Goal: Task Accomplishment & Management: Manage account settings

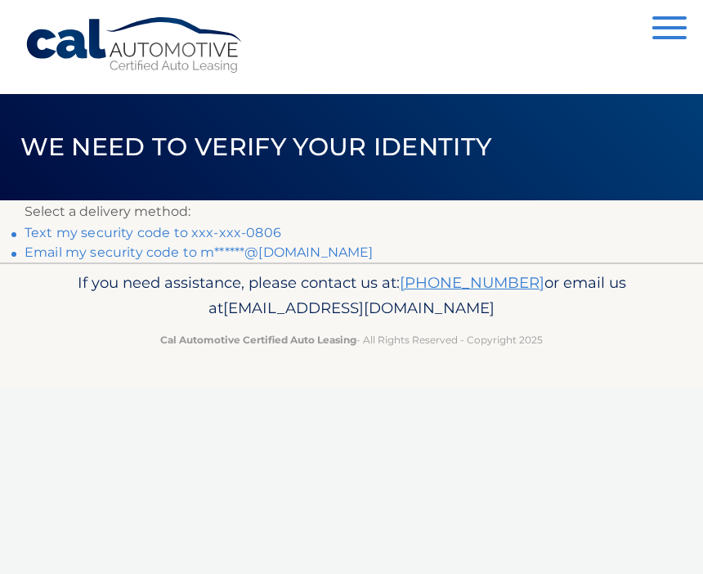
click at [292, 253] on link "Email my security code to m******@[DOMAIN_NAME]" at bounding box center [199, 252] width 349 height 16
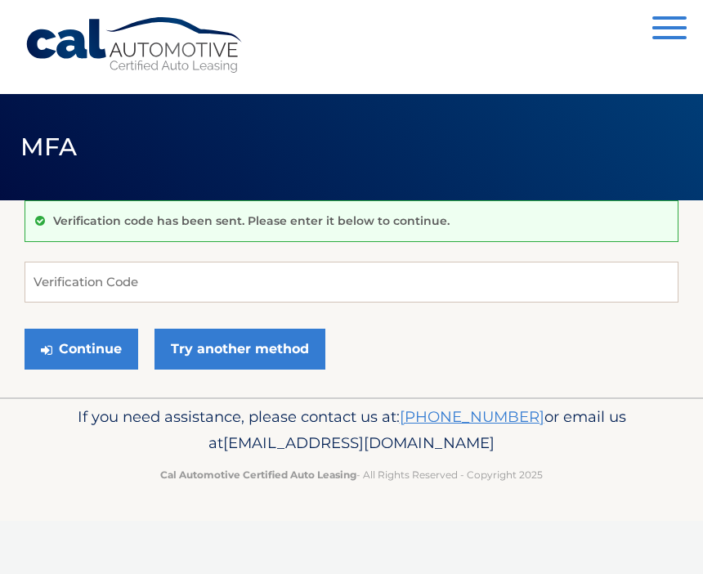
click at [298, 248] on div "Verification code has been sent. Please enter it below to continue. Verificatio…" at bounding box center [352, 298] width 654 height 197
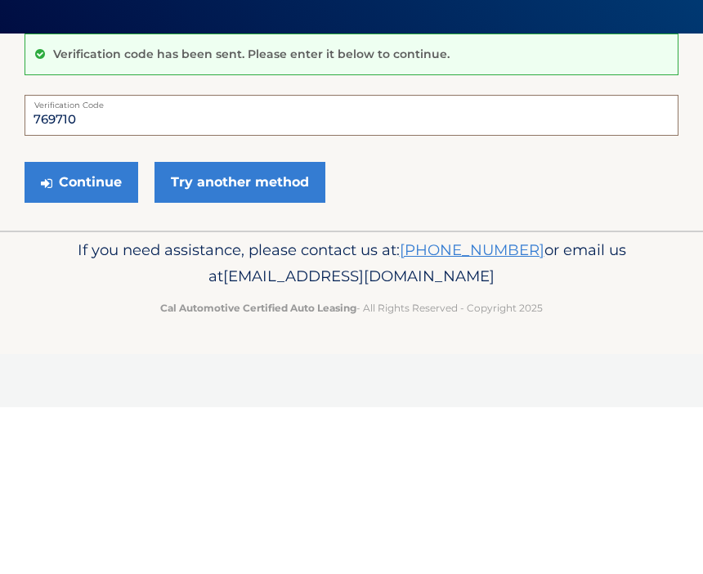
type input "769710"
click at [82, 329] on button "Continue" at bounding box center [82, 349] width 114 height 41
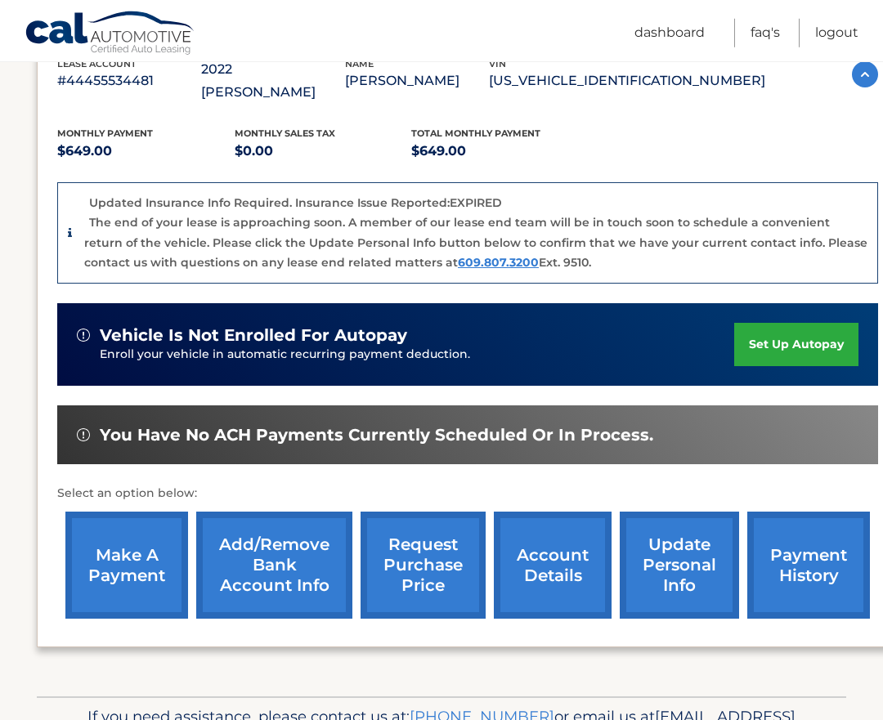
scroll to position [314, 0]
click at [539, 536] on link "account details" at bounding box center [553, 565] width 118 height 107
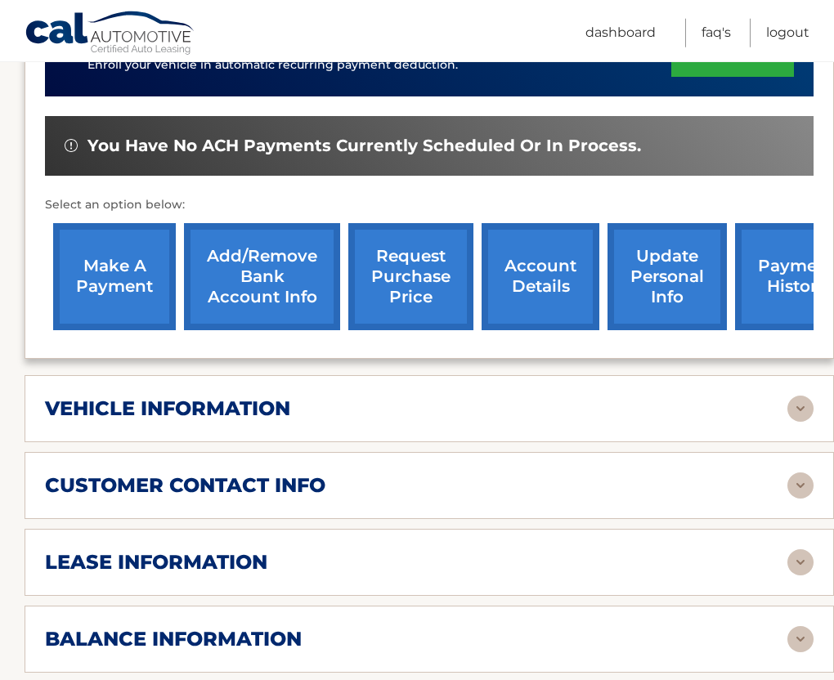
scroll to position [562, 0]
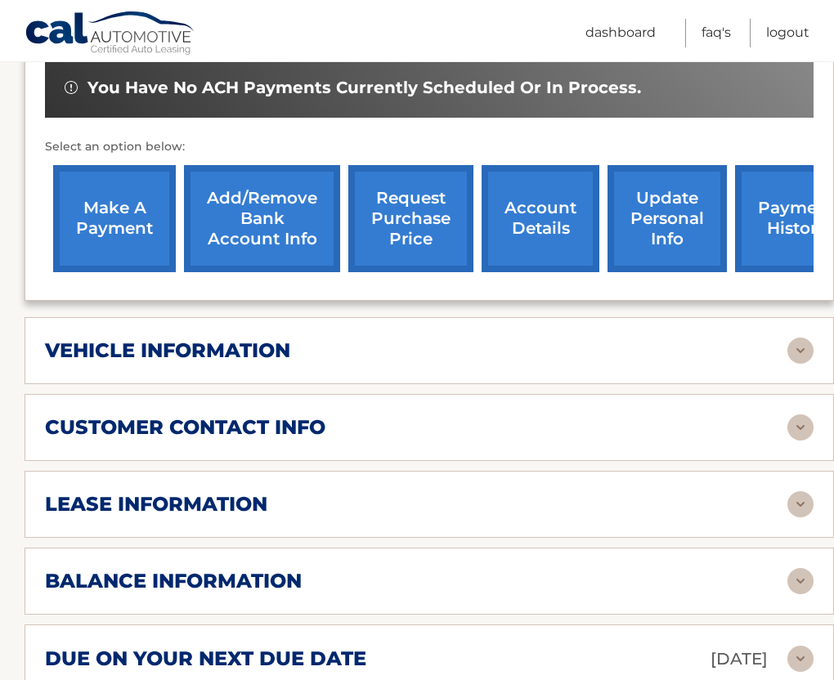
click at [799, 568] on img at bounding box center [800, 581] width 26 height 26
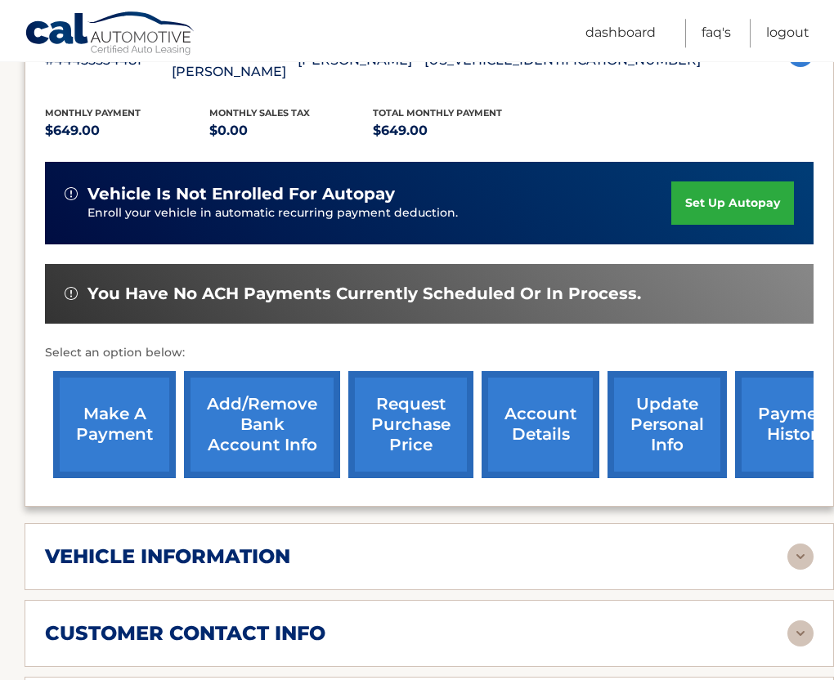
scroll to position [221, 0]
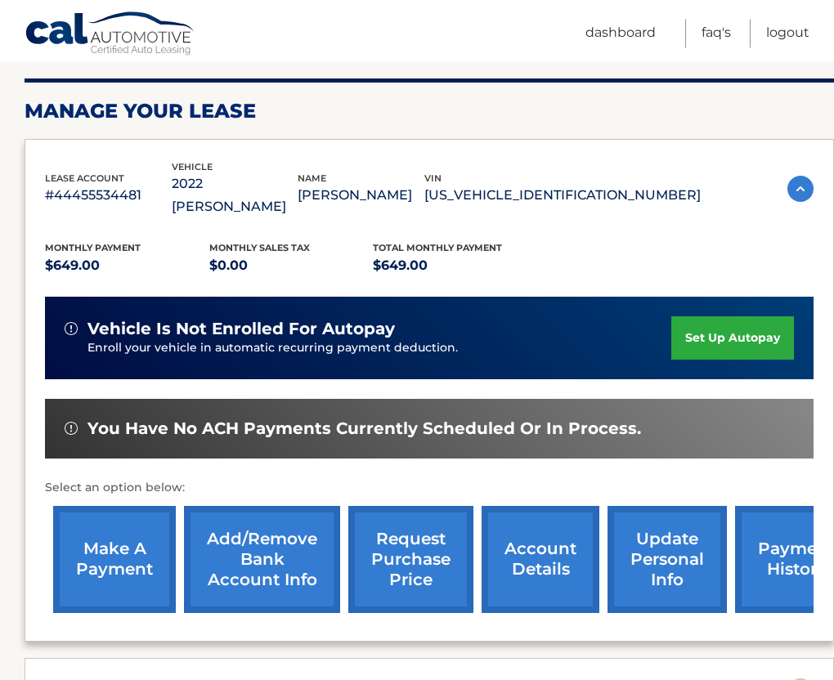
click at [412, 535] on link "request purchase price" at bounding box center [410, 559] width 125 height 107
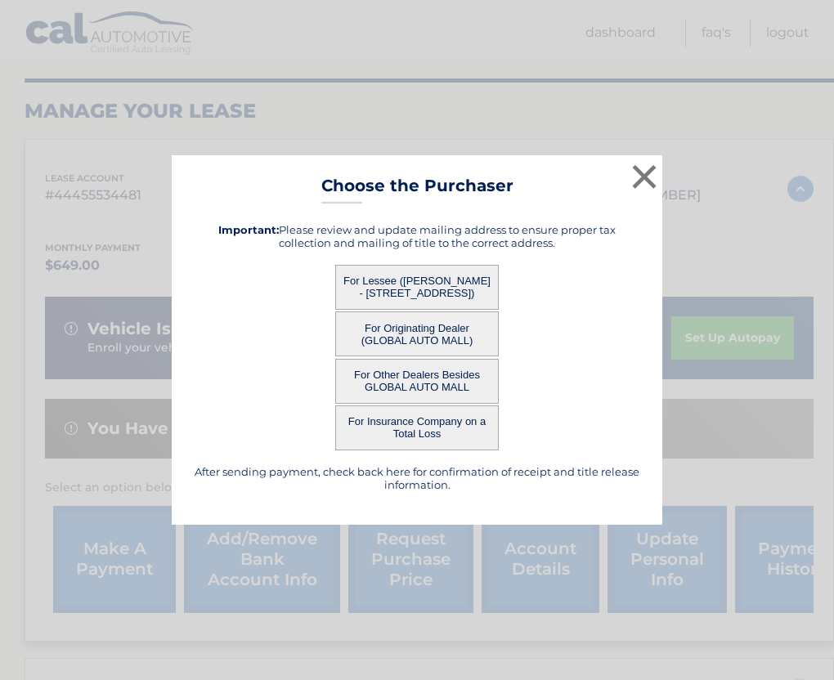
click at [423, 283] on button "For Lessee (CHARLES WOLF - 87 WATERFRONT DRIVE, , BRICK, NJ 08724)" at bounding box center [416, 287] width 163 height 45
click at [427, 285] on button "For Lessee (CHARLES WOLF - 87 WATERFRONT DRIVE, , BRICK, NJ 08724)" at bounding box center [416, 287] width 163 height 45
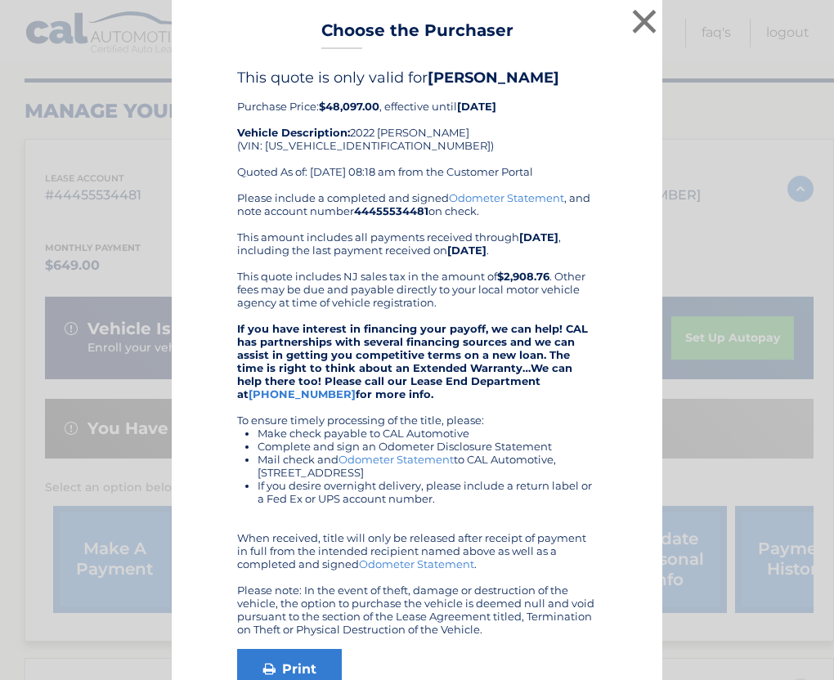
click at [658, 10] on button "×" at bounding box center [644, 21] width 33 height 33
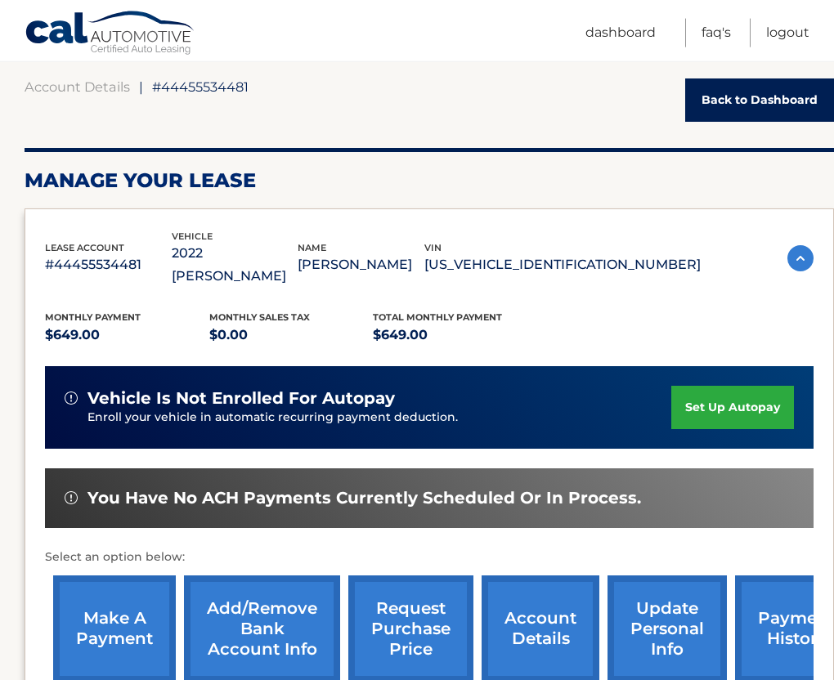
scroll to position [0, 0]
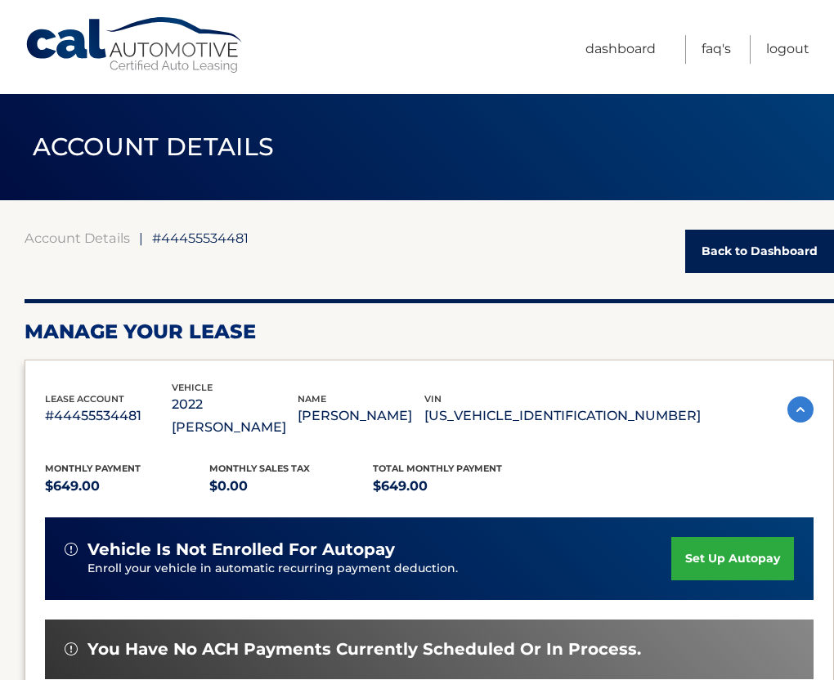
click at [790, 56] on link "Logout" at bounding box center [787, 49] width 43 height 29
